Goal: Task Accomplishment & Management: Manage account settings

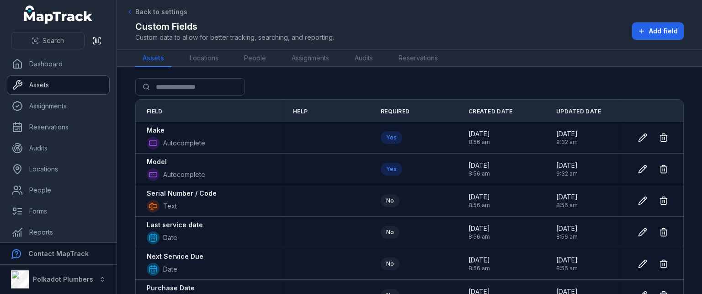
click at [44, 86] on link "Assets" at bounding box center [58, 85] width 102 height 18
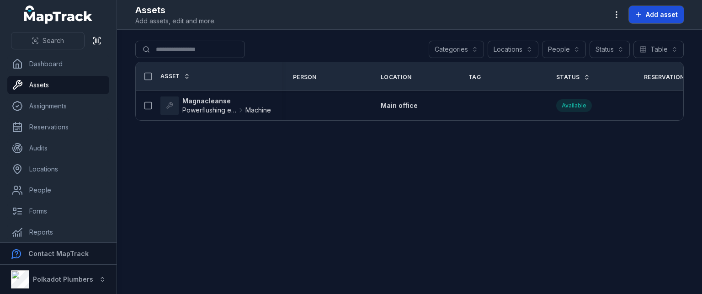
click at [647, 15] on span "Add asset" at bounding box center [662, 14] width 32 height 9
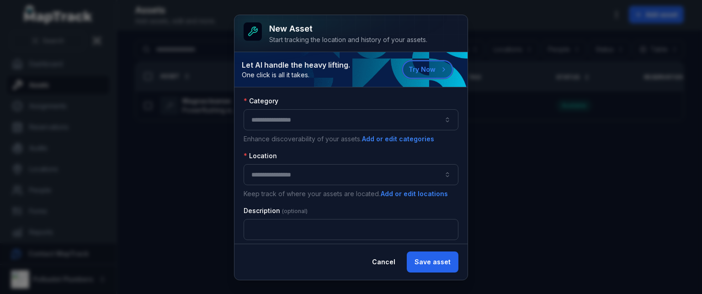
click at [419, 67] on button "Try Now" at bounding box center [427, 69] width 51 height 18
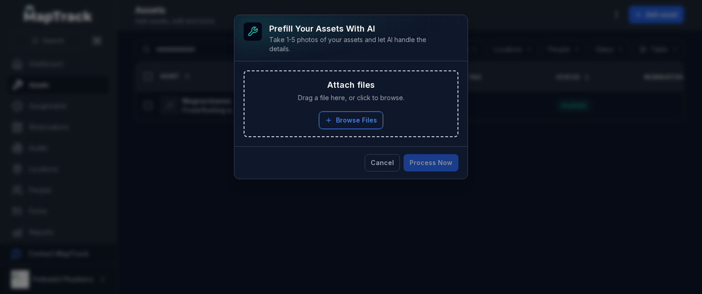
drag, startPoint x: 356, startPoint y: 122, endPoint x: 356, endPoint y: 87, distance: 34.3
click at [357, 93] on div "Attach files Drag a file here, or click to browse. Browse Files Take Photos" at bounding box center [351, 103] width 213 height 65
click at [380, 163] on button "Cancel" at bounding box center [382, 162] width 35 height 17
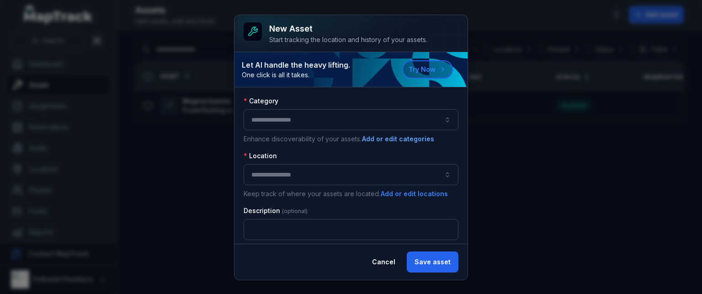
scroll to position [4, 0]
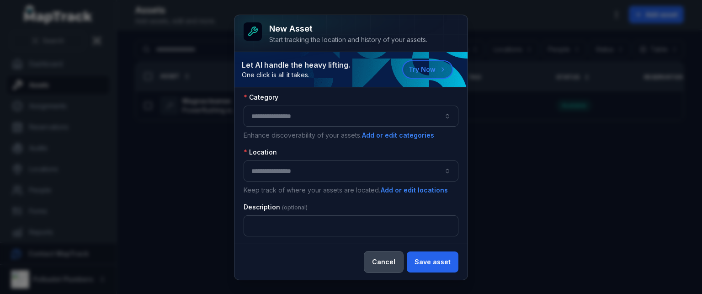
click at [385, 266] on button "Cancel" at bounding box center [383, 261] width 39 height 21
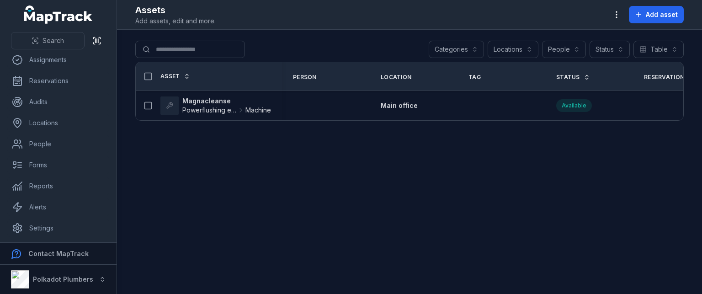
scroll to position [0, 0]
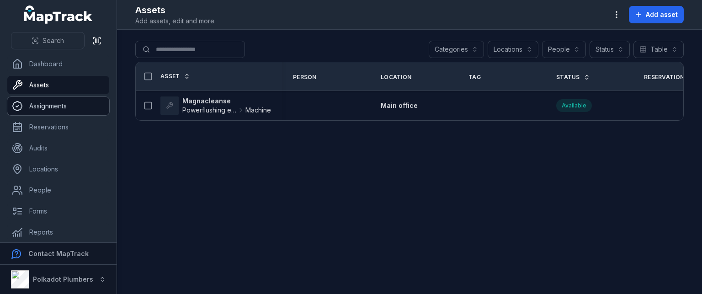
click at [59, 111] on link "Assignments" at bounding box center [58, 106] width 102 height 18
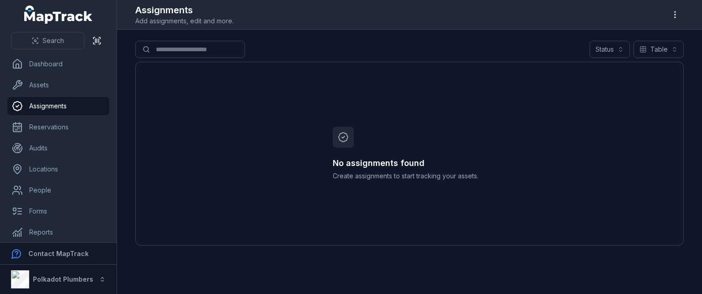
click at [26, 96] on ul "Dashboard Assets Assignments Reservations Audits Locations People Forms Reports…" at bounding box center [58, 169] width 102 height 229
click at [31, 90] on link "Assets" at bounding box center [58, 85] width 102 height 18
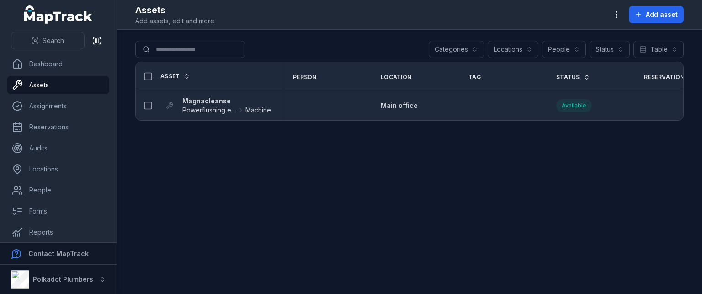
click at [481, 98] on td at bounding box center [501, 105] width 88 height 29
click at [145, 103] on rect at bounding box center [148, 105] width 7 height 7
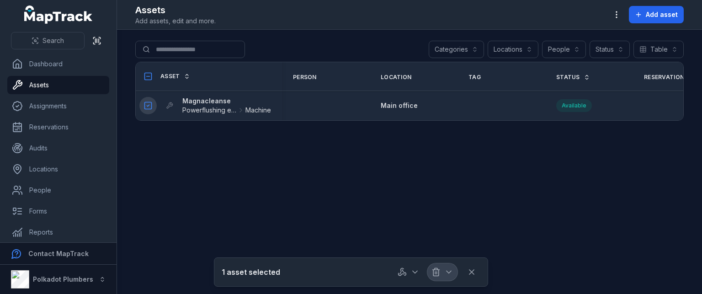
click at [451, 271] on icon "button" at bounding box center [449, 272] width 5 height 2
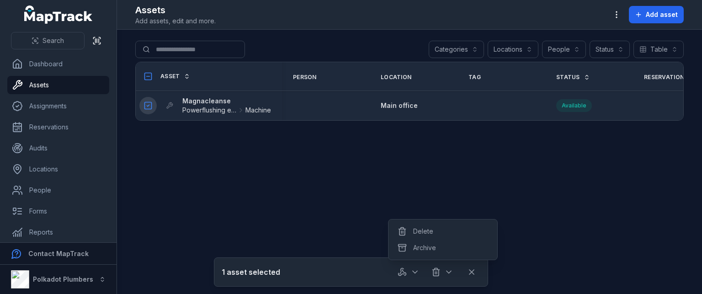
click at [418, 276] on div at bounding box center [426, 271] width 64 height 17
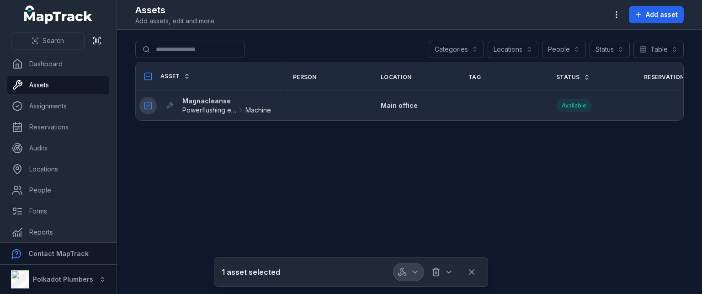
click at [417, 273] on icon "button" at bounding box center [414, 271] width 9 height 9
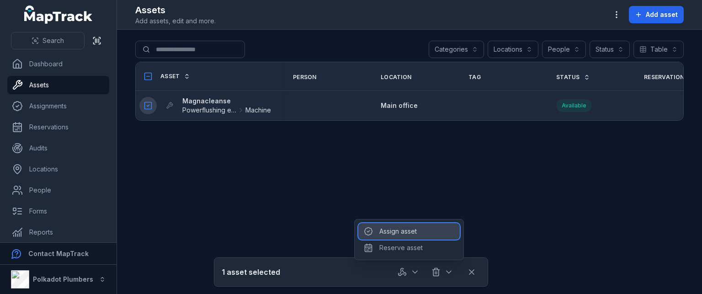
click at [399, 229] on div "Assign asset" at bounding box center [408, 231] width 101 height 16
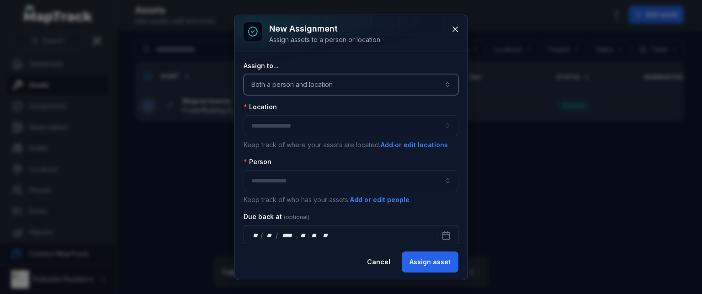
click at [293, 80] on button "Both a person and location ****" at bounding box center [351, 84] width 215 height 21
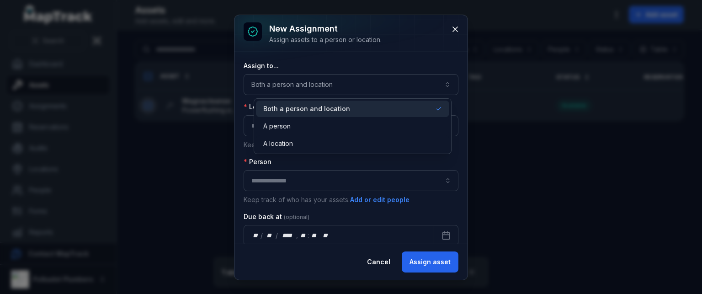
click at [398, 159] on div "Assign to... Both a person and location **** Location Keep track of where your …" at bounding box center [351, 238] width 215 height 354
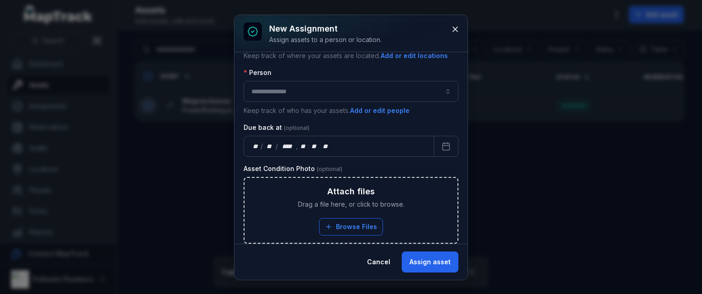
scroll to position [91, 0]
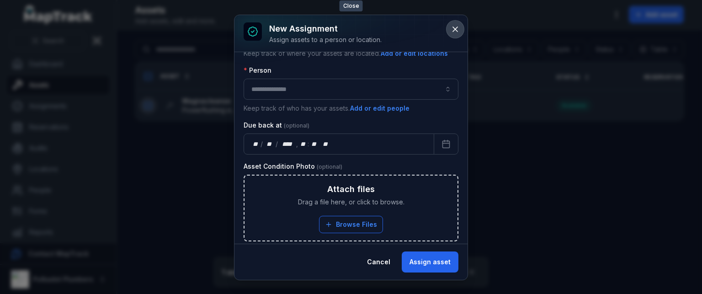
click at [451, 33] on icon at bounding box center [455, 29] width 9 height 9
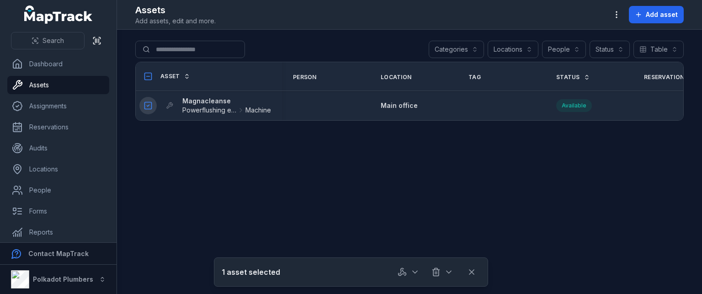
click at [418, 282] on div "1 asset selected" at bounding box center [351, 271] width 274 height 29
drag, startPoint x: 416, startPoint y: 277, endPoint x: 415, endPoint y: 272, distance: 4.8
click at [415, 275] on icon "button" at bounding box center [414, 271] width 9 height 9
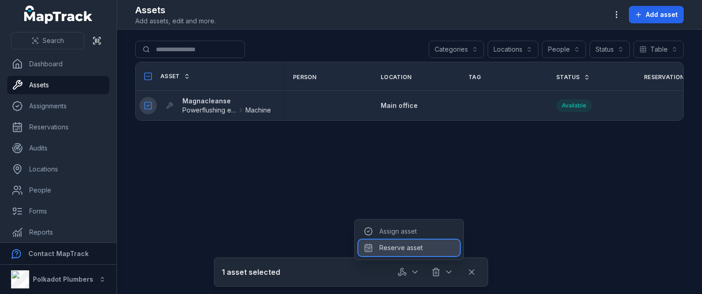
click at [414, 250] on div "Reserve asset" at bounding box center [408, 247] width 101 height 16
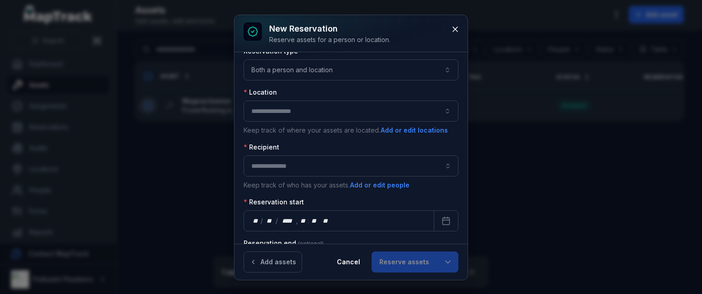
scroll to position [0, 0]
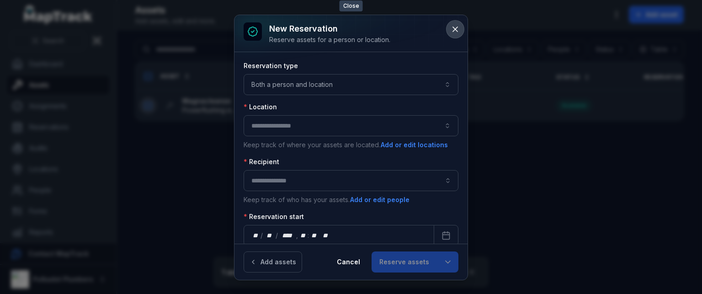
click at [453, 27] on icon at bounding box center [455, 29] width 9 height 9
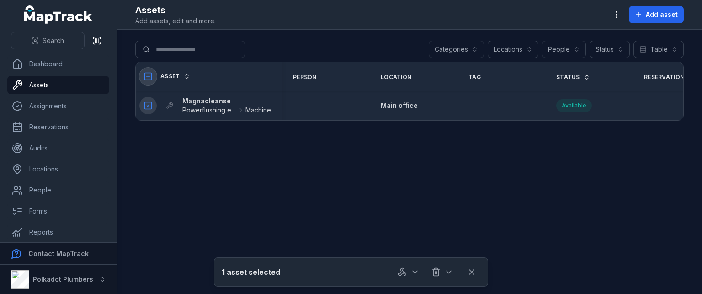
click at [146, 79] on icon at bounding box center [148, 76] width 9 height 9
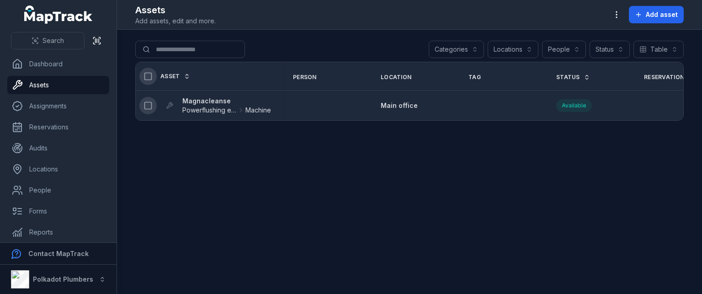
click at [271, 156] on main "Search for assets Categories Locations People Status Table ***** Asset Person L…" at bounding box center [409, 162] width 585 height 264
click at [39, 105] on link "Assignments" at bounding box center [58, 106] width 102 height 18
click at [43, 124] on link "Reservations" at bounding box center [58, 127] width 102 height 18
click at [85, 128] on link "Reservations" at bounding box center [58, 127] width 102 height 18
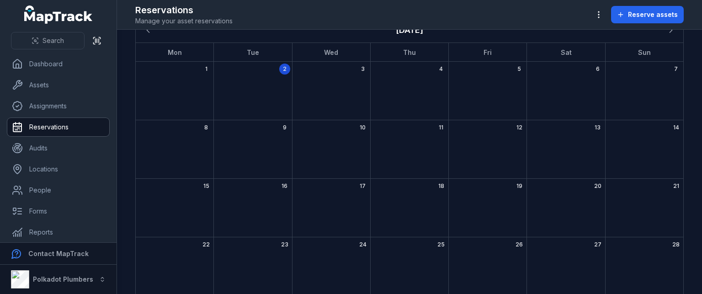
scroll to position [46, 0]
click at [186, 190] on div "15" at bounding box center [175, 206] width 78 height 59
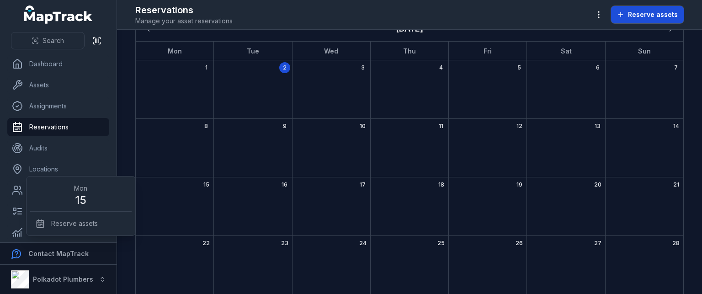
click at [665, 20] on button "Reserve assets" at bounding box center [647, 14] width 73 height 17
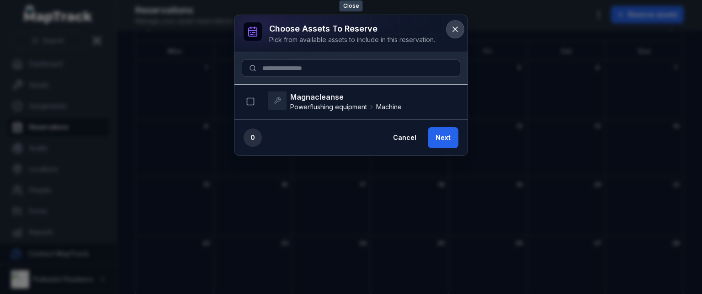
click at [452, 27] on icon at bounding box center [455, 29] width 9 height 9
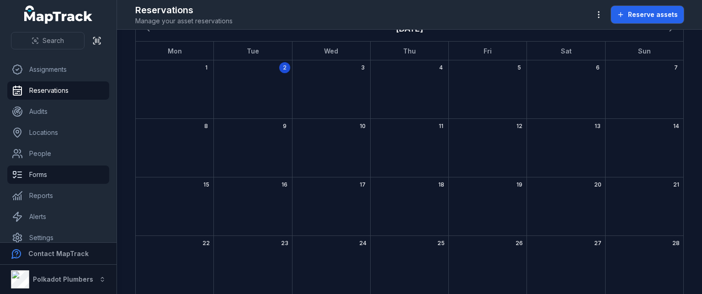
scroll to position [46, 0]
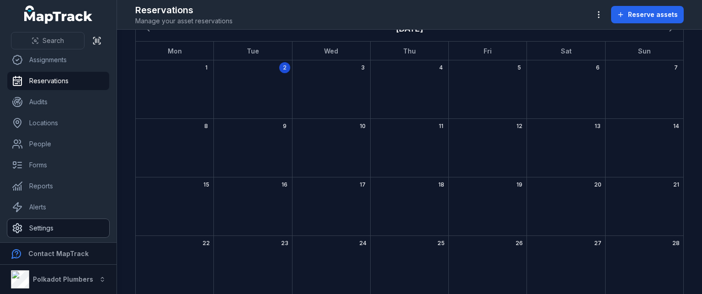
click at [38, 227] on link "Settings" at bounding box center [58, 228] width 102 height 18
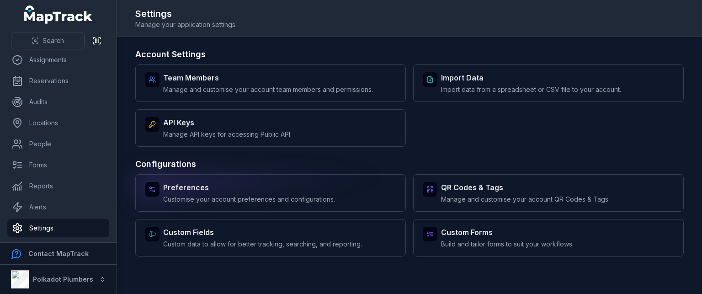
click at [185, 191] on strong "Preferences" at bounding box center [249, 187] width 172 height 11
select select "***"
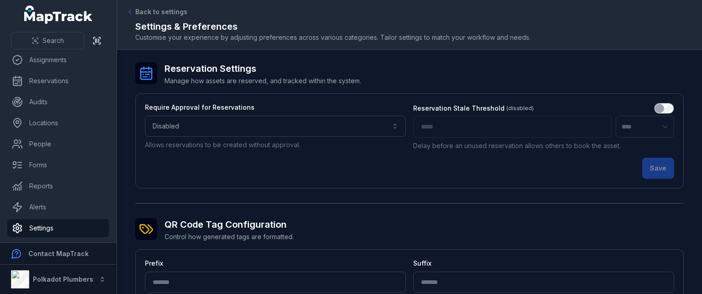
scroll to position [137, 0]
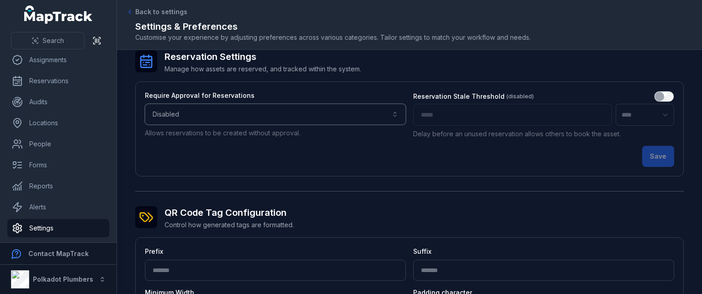
click at [295, 115] on button "Disabled ********" at bounding box center [275, 114] width 261 height 21
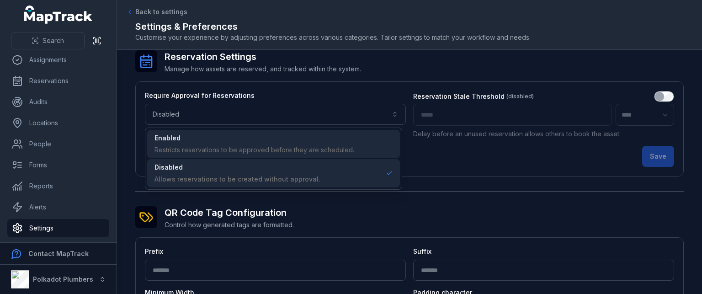
click at [231, 144] on span "Enabled Restricts reservations to be approved before they are scheduled." at bounding box center [254, 143] width 200 height 21
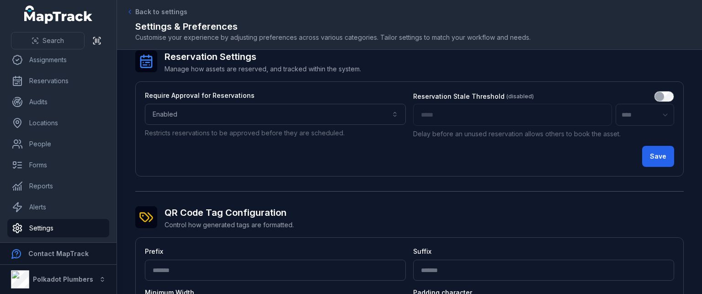
click at [452, 117] on div "*" at bounding box center [512, 115] width 199 height 22
drag, startPoint x: 463, startPoint y: 115, endPoint x: 556, endPoint y: 118, distance: 92.8
click at [467, 115] on div "*" at bounding box center [512, 115] width 199 height 22
click at [500, 123] on input "*" at bounding box center [512, 115] width 199 height 22
type input "*"
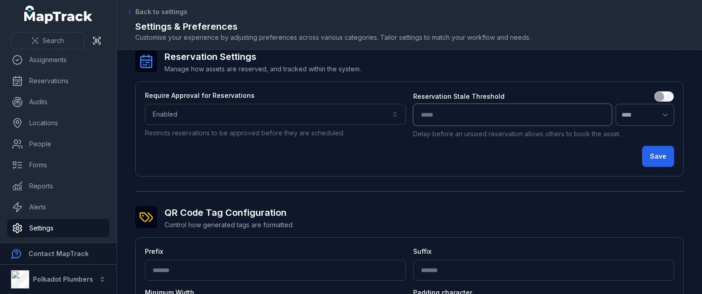
click at [593, 111] on input "*" at bounding box center [512, 115] width 199 height 22
click at [657, 155] on button "Save" at bounding box center [658, 156] width 32 height 21
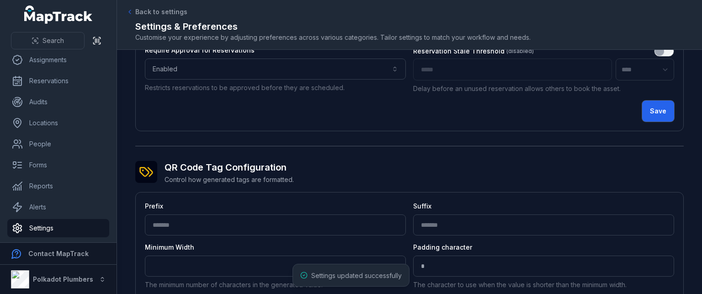
scroll to position [226, 0]
